Goal: Transaction & Acquisition: Download file/media

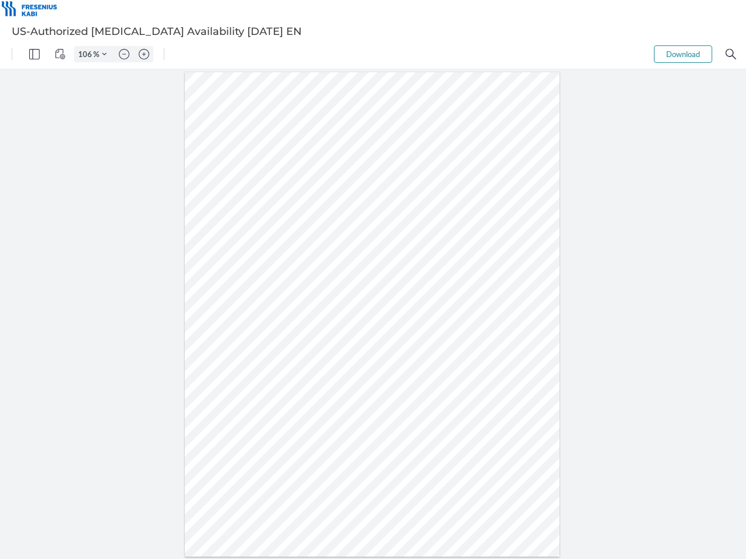
click at [34, 54] on img "Panel" at bounding box center [34, 54] width 10 height 10
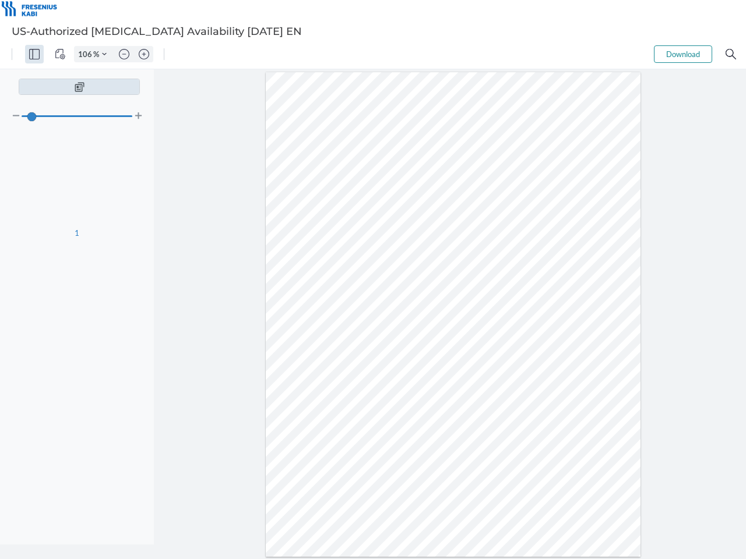
click at [60, 54] on img "View Controls" at bounding box center [60, 54] width 10 height 10
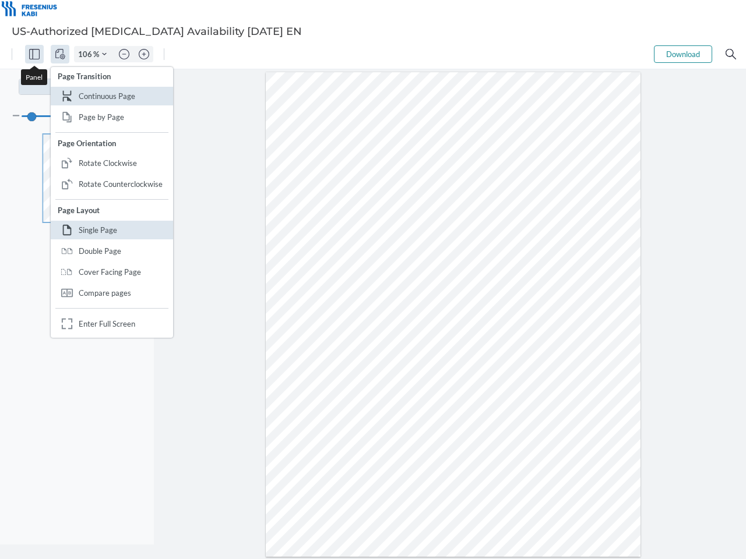
click at [87, 54] on input "106" at bounding box center [84, 54] width 19 height 10
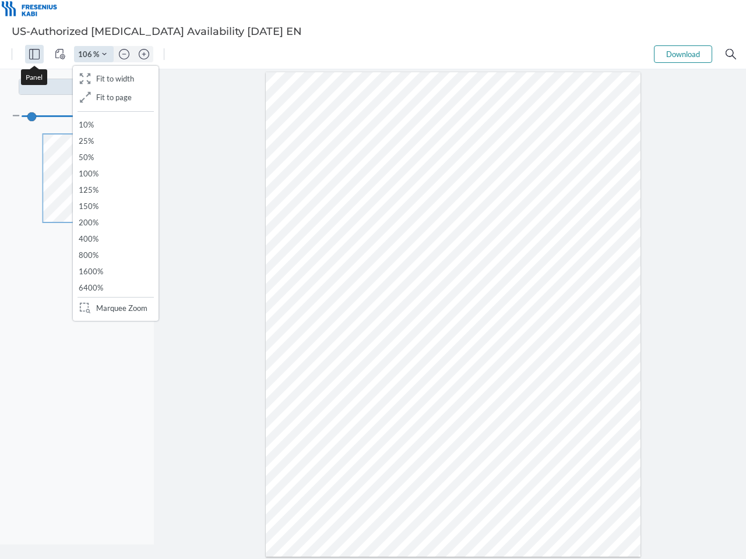
click at [104, 54] on img "Zoom Controls" at bounding box center [104, 54] width 5 height 5
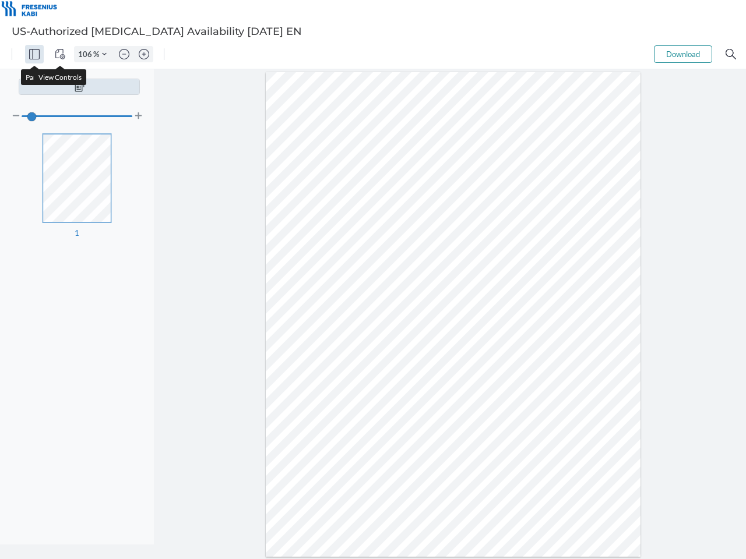
click at [124, 54] on img "Zoom out" at bounding box center [124, 54] width 10 height 10
click at [144, 54] on img "Zoom in" at bounding box center [144, 54] width 10 height 10
type input "106"
click at [683, 54] on button "Download" at bounding box center [683, 53] width 58 height 17
click at [731, 54] on img "Search" at bounding box center [730, 54] width 10 height 10
